Goal: Communication & Community: Answer question/provide support

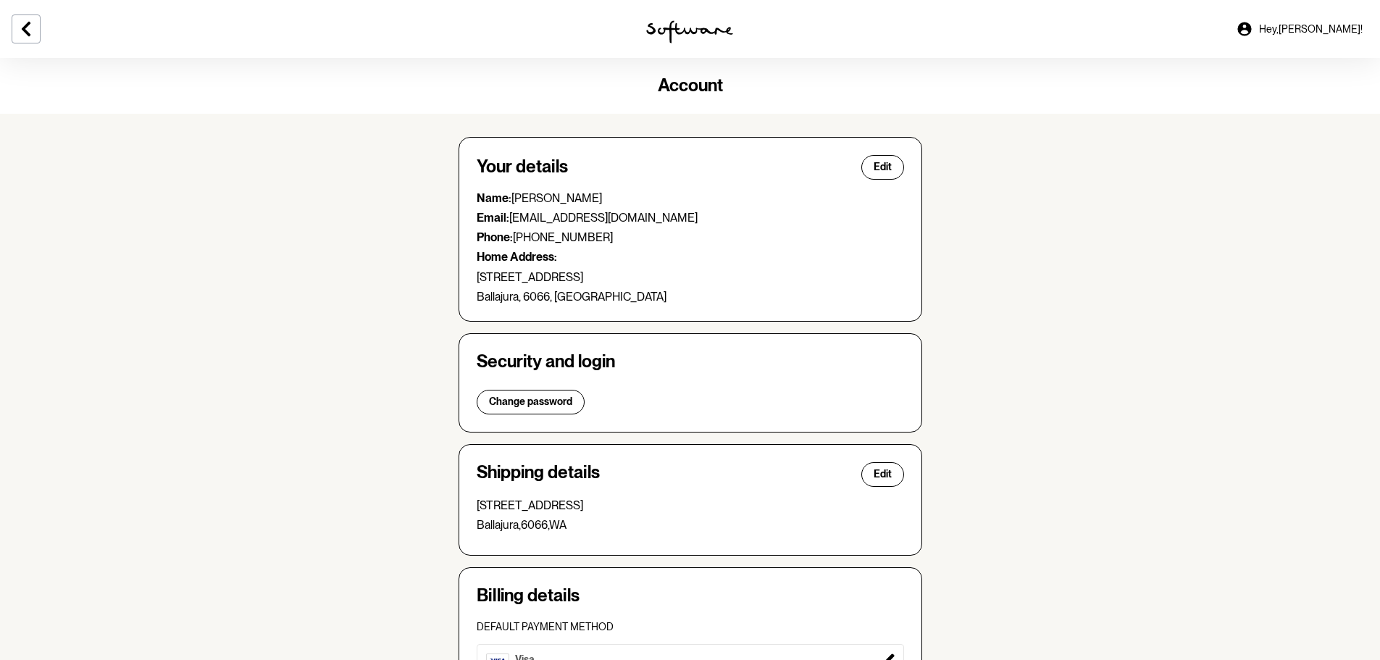
click at [1251, 23] on icon at bounding box center [1244, 29] width 14 height 14
click at [1251, 28] on icon at bounding box center [1244, 29] width 14 height 14
click at [1307, 27] on span "Hey, [PERSON_NAME] !" at bounding box center [1311, 29] width 104 height 12
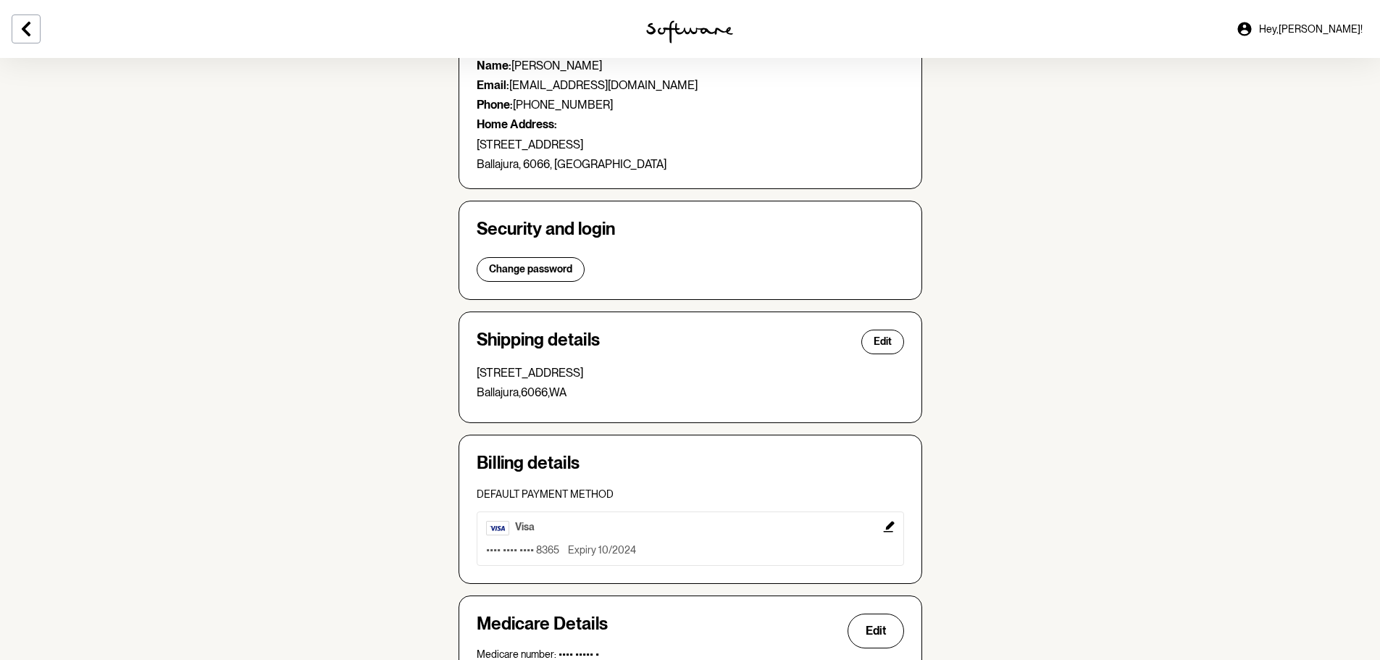
scroll to position [99, 0]
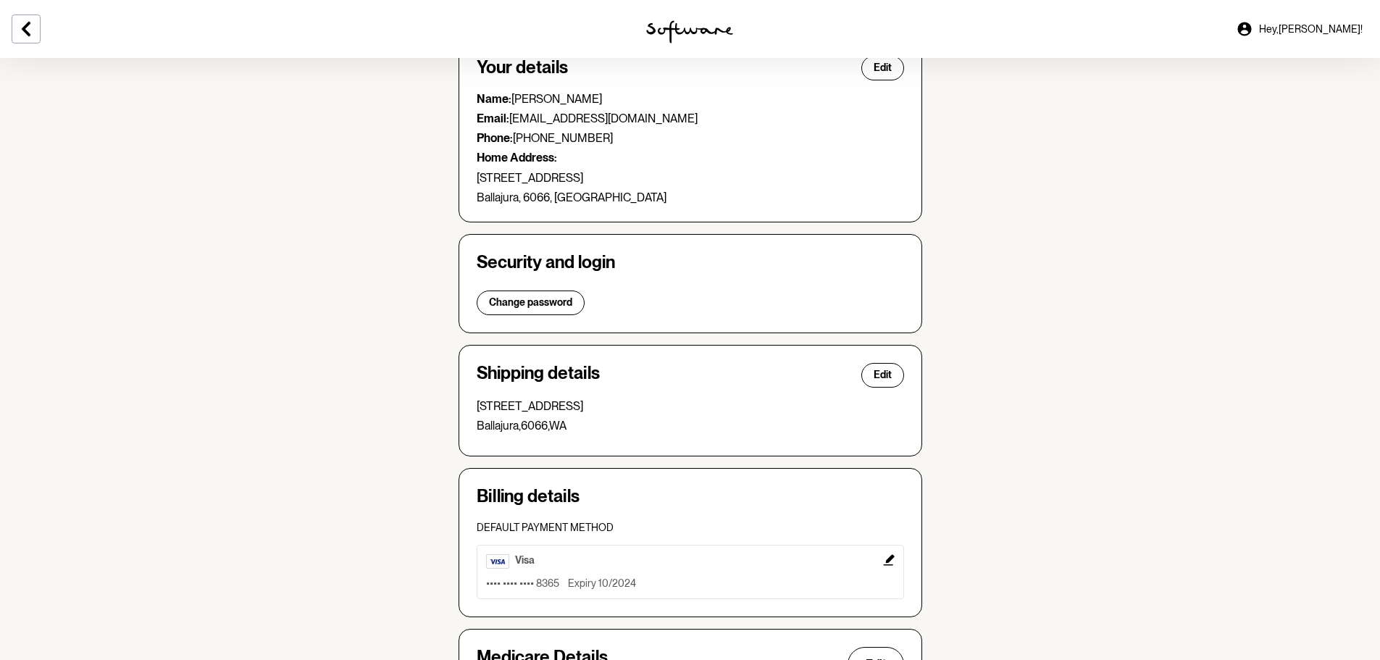
click at [1297, 30] on link "Hey, [PERSON_NAME] !" at bounding box center [1299, 29] width 144 height 35
click at [1253, 28] on icon at bounding box center [1244, 28] width 17 height 17
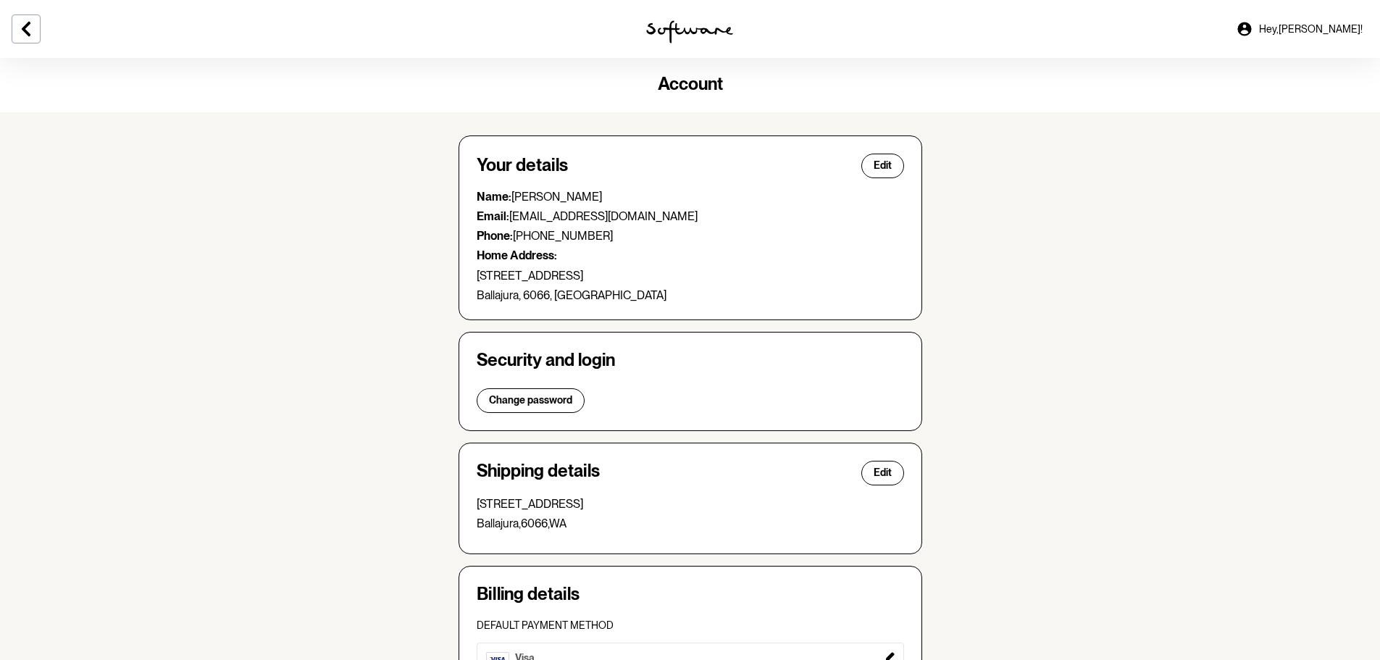
scroll to position [0, 0]
drag, startPoint x: 28, startPoint y: 30, endPoint x: 36, endPoint y: 33, distance: 9.2
click at [29, 31] on icon at bounding box center [25, 28] width 17 height 17
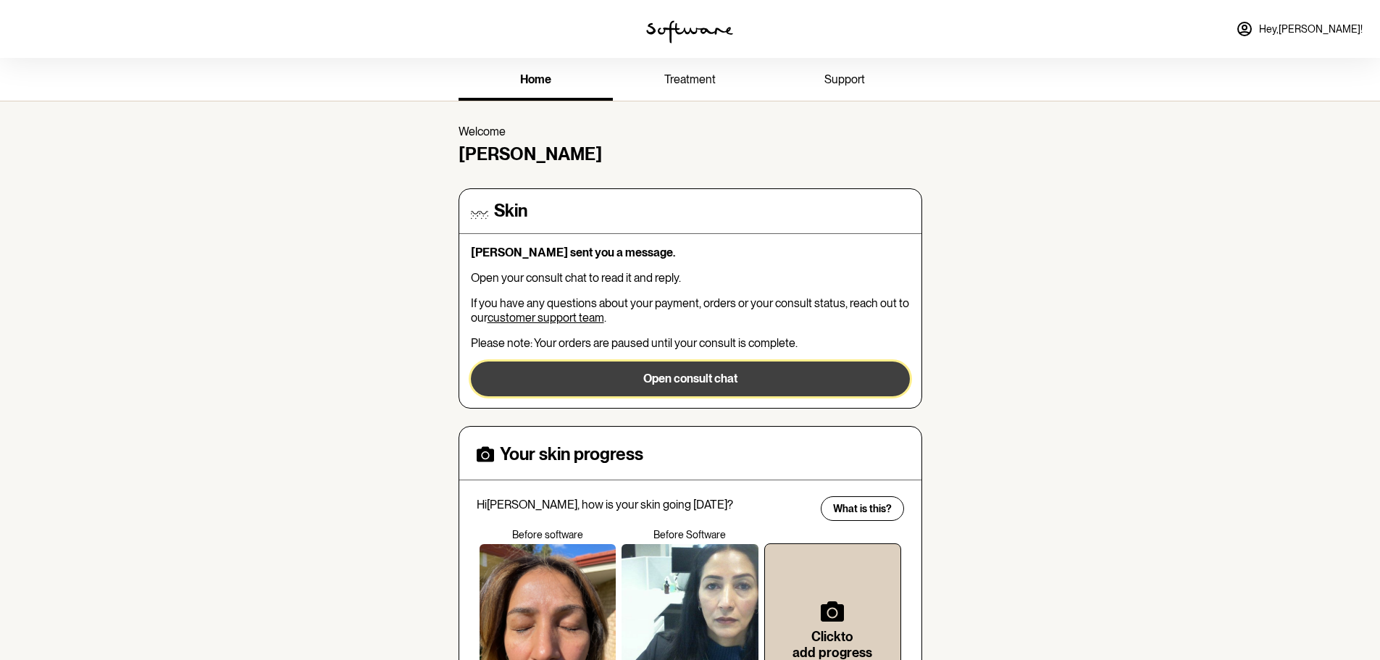
click at [592, 375] on button "Open consult chat" at bounding box center [690, 379] width 439 height 35
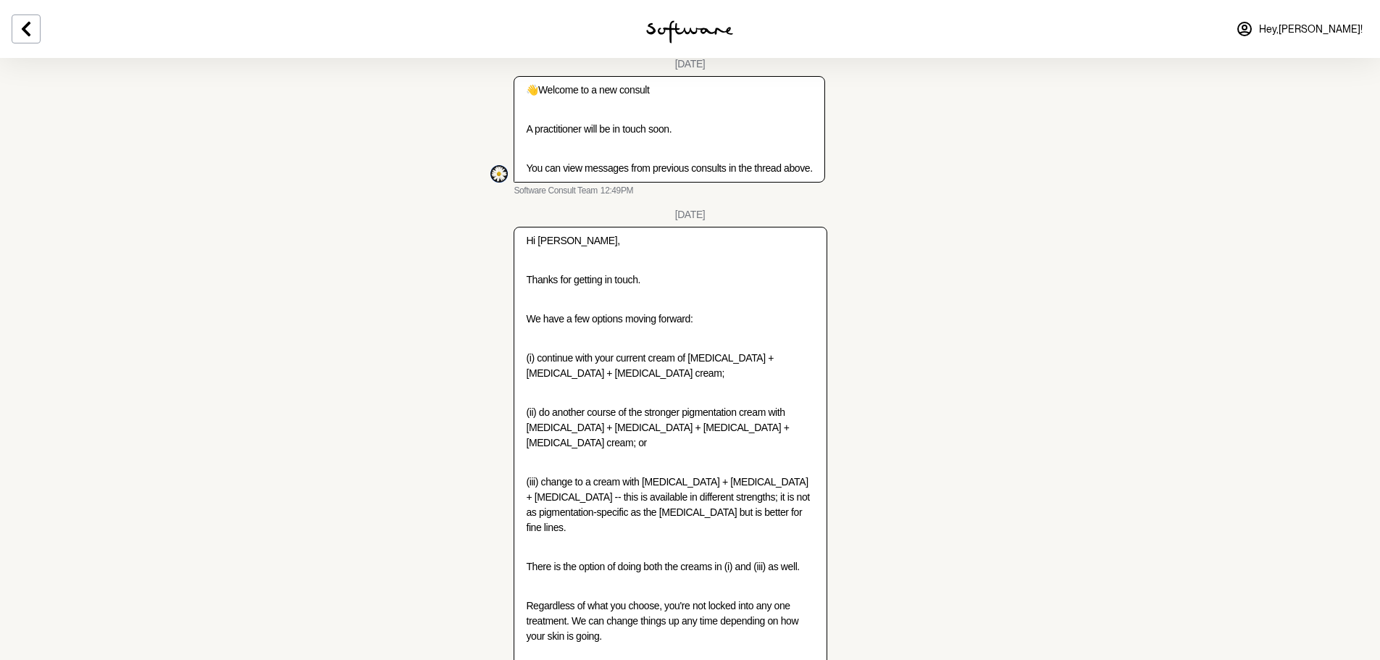
scroll to position [2833, 0]
type textarea "Thanks - I'm happy to try something new - option (iii)"
